Goal: Task Accomplishment & Management: Use online tool/utility

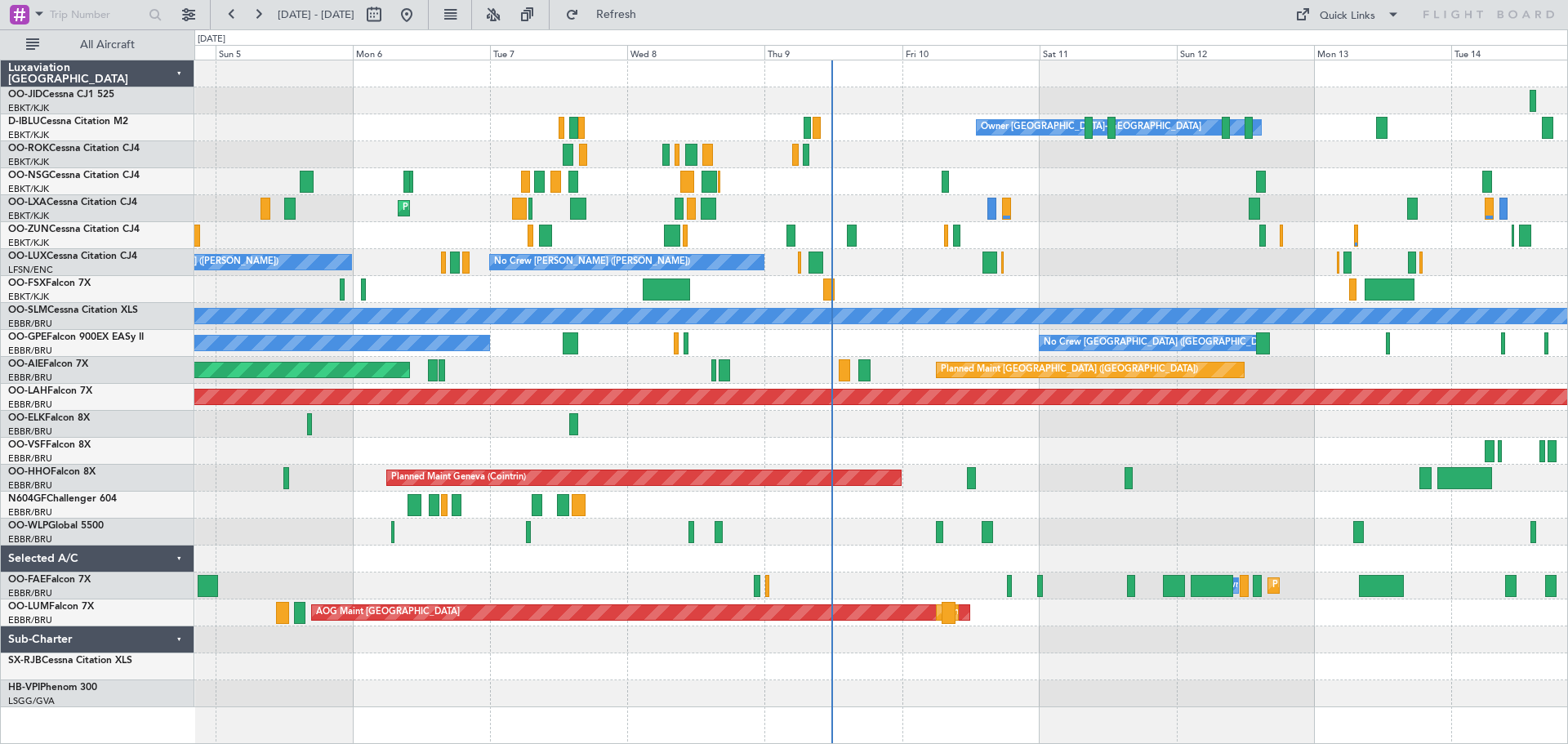
click at [1266, 210] on div "Planned Maint Kortrijk-[GEOGRAPHIC_DATA] No Crew [GEOGRAPHIC_DATA] (Brussels Na…" at bounding box center [881, 209] width 1373 height 27
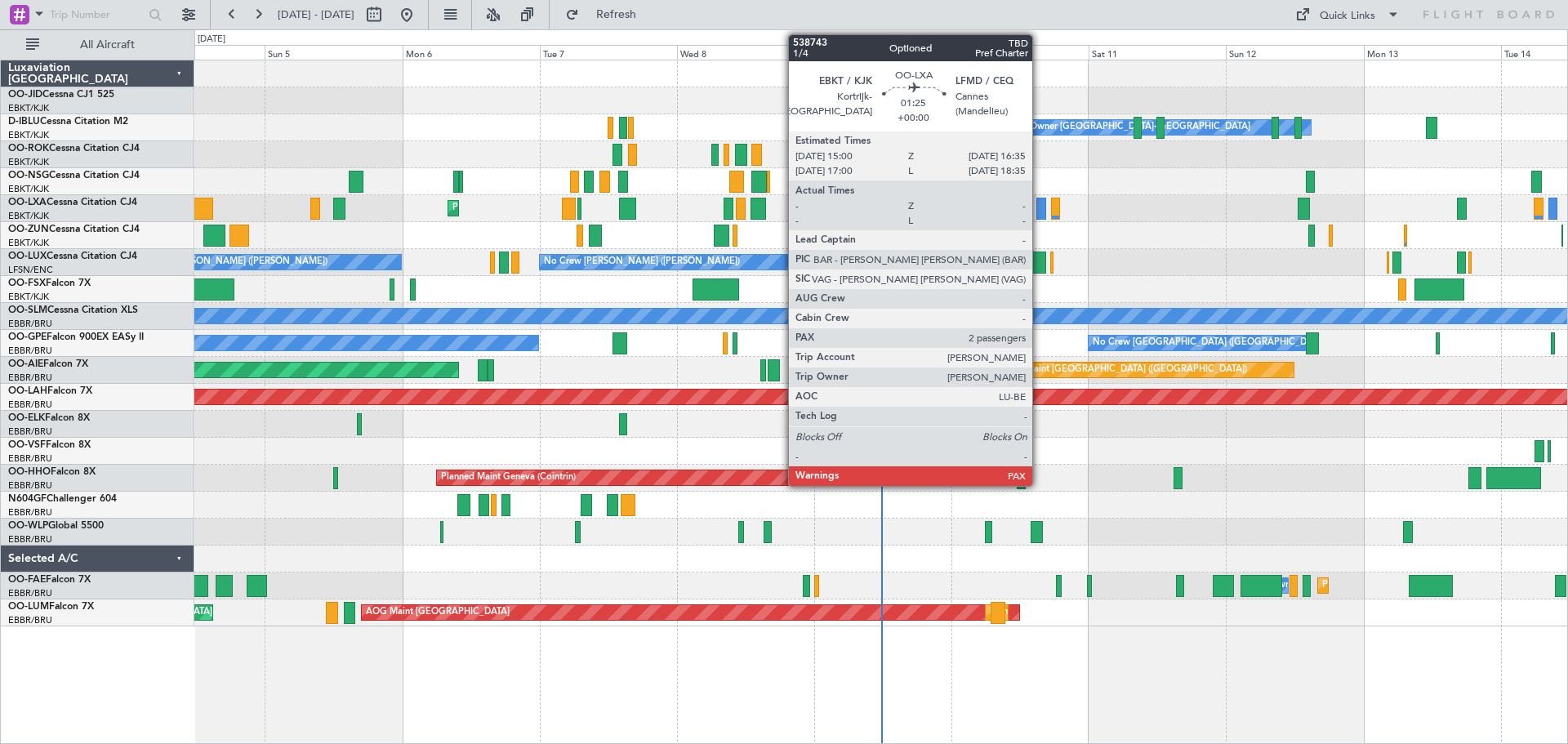
click at [1040, 207] on div at bounding box center [1041, 208] width 10 height 22
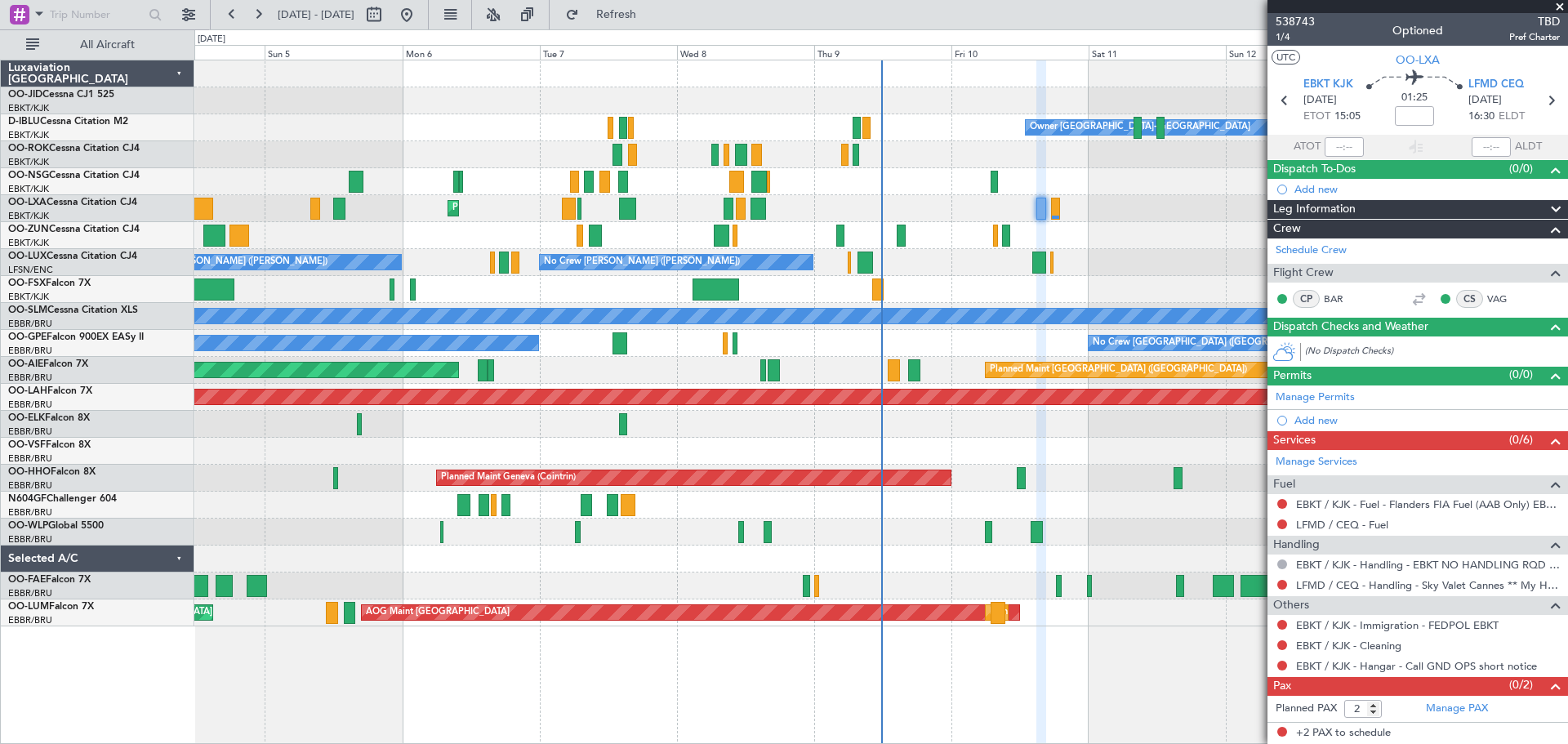
click at [1561, 3] on span at bounding box center [1560, 8] width 17 height 15
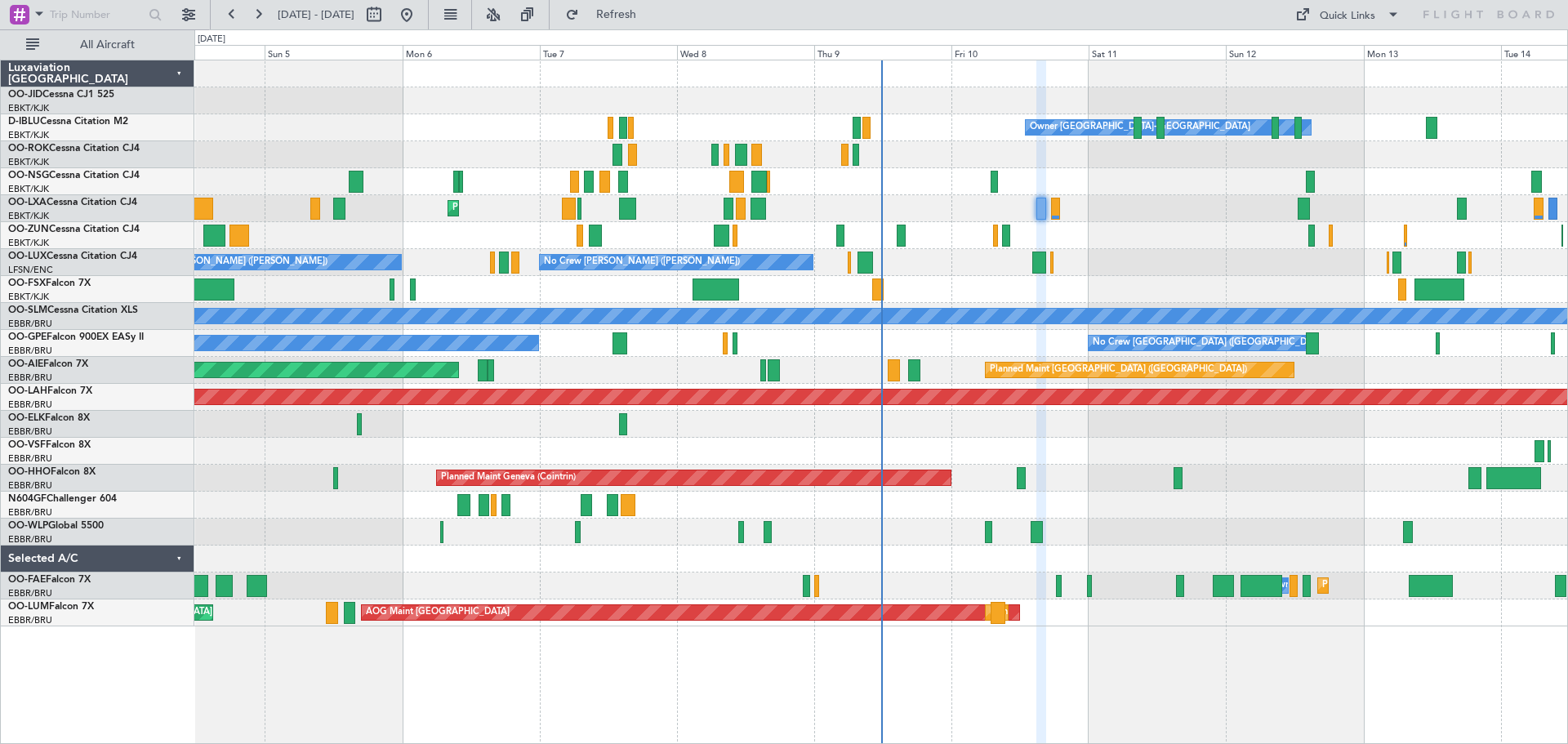
type input "0"
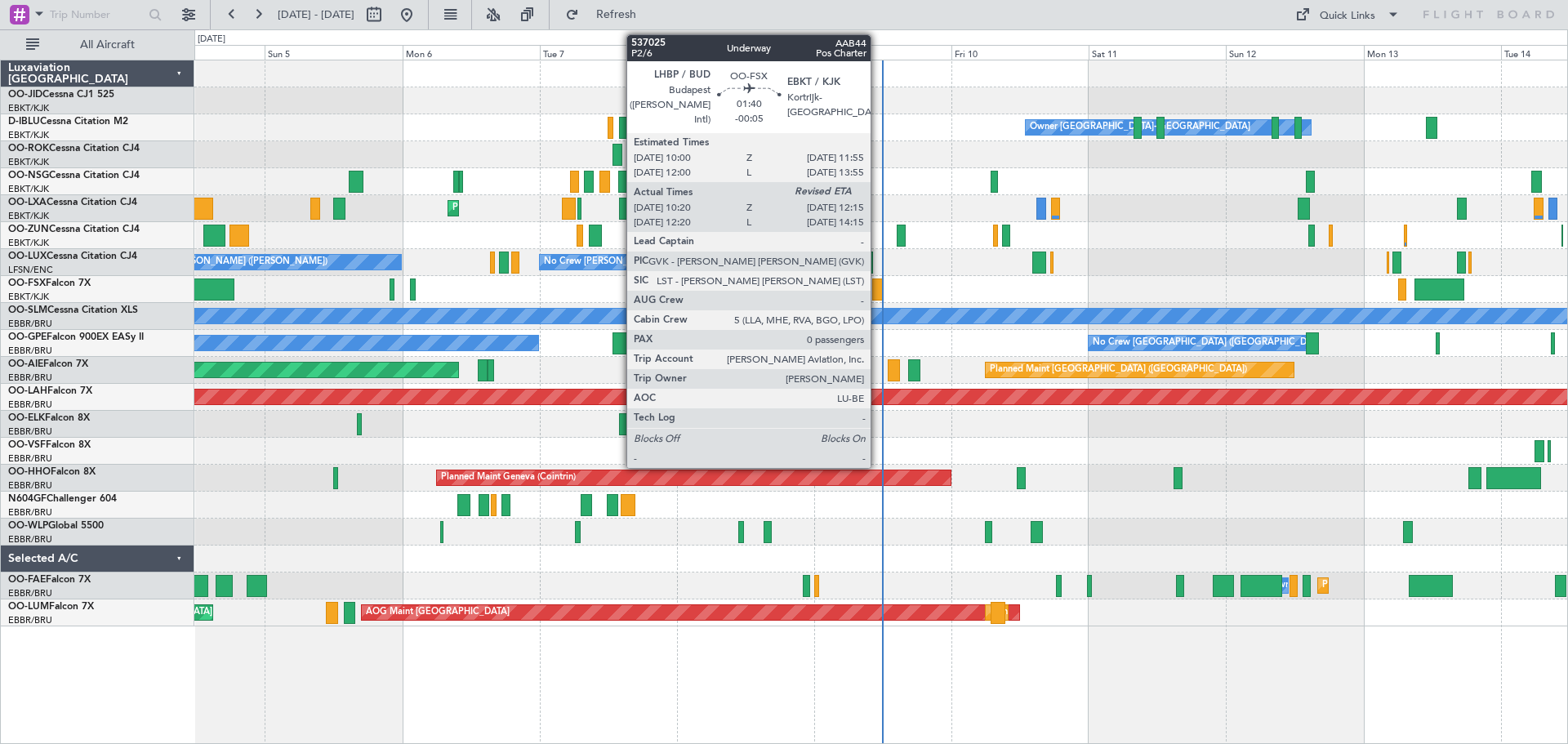
click at [879, 286] on div at bounding box center [878, 289] width 12 height 22
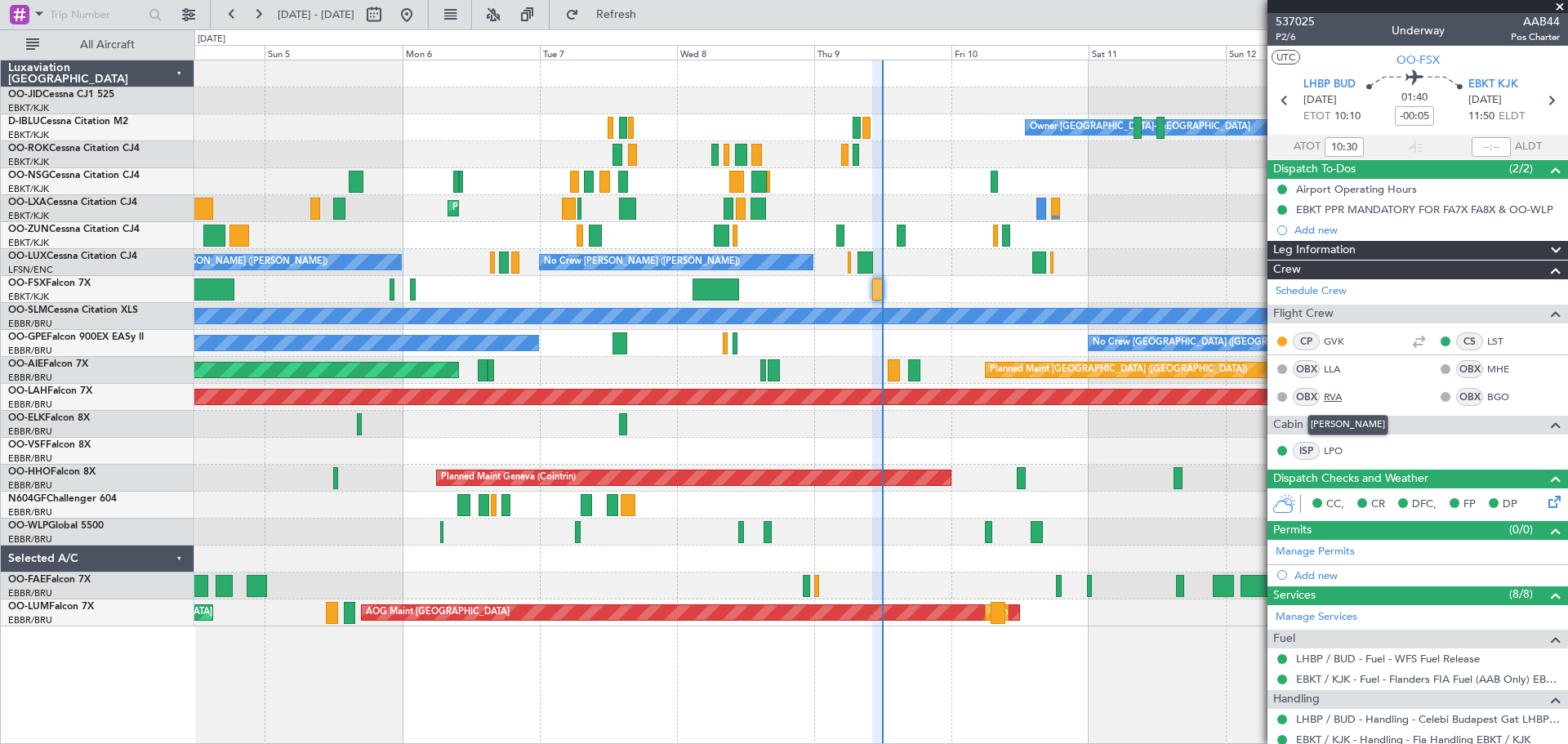
click at [1328, 393] on link "RVA" at bounding box center [1342, 397] width 37 height 15
click at [1561, 6] on span at bounding box center [1560, 8] width 17 height 15
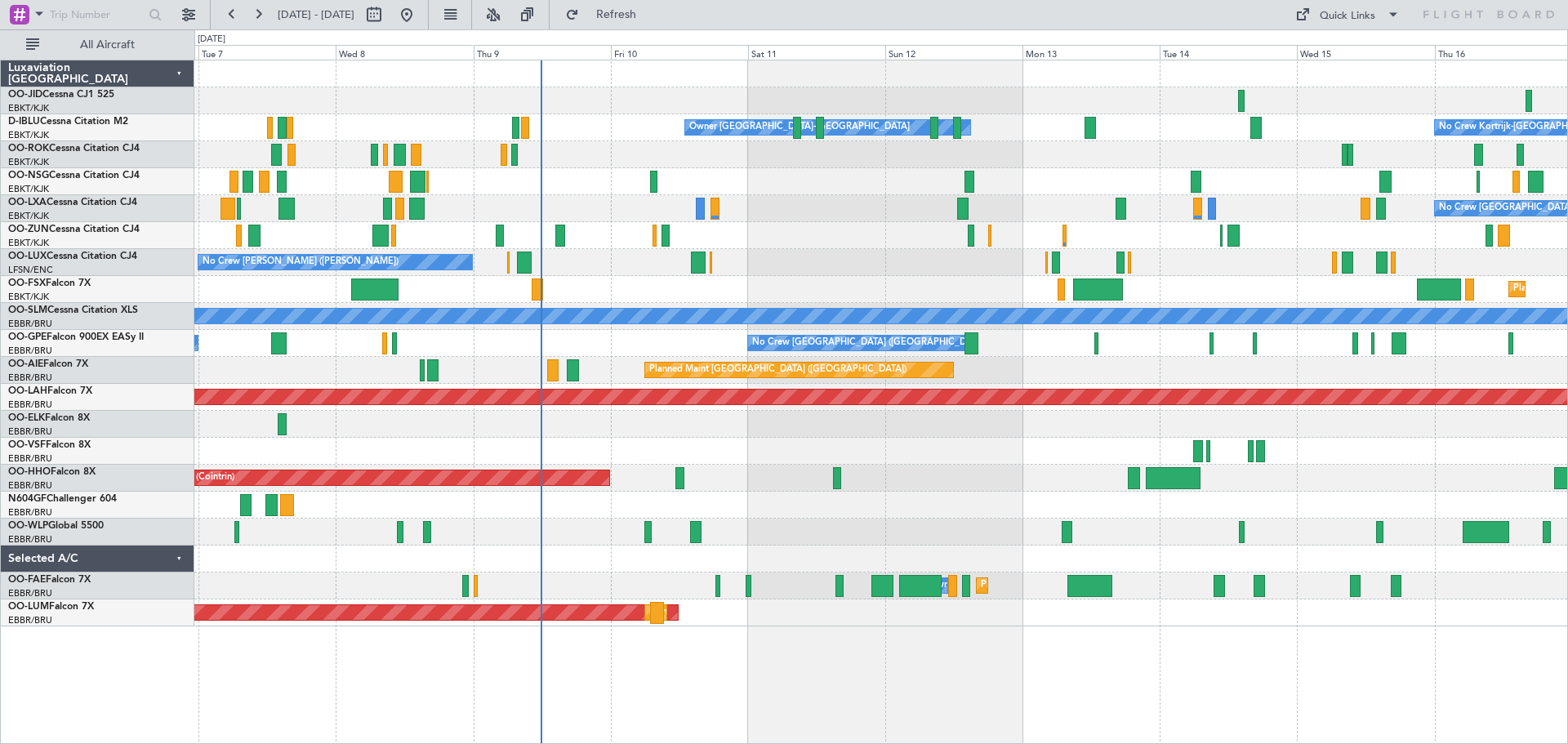
click at [1004, 449] on div at bounding box center [881, 451] width 1373 height 27
